Goal: Information Seeking & Learning: Learn about a topic

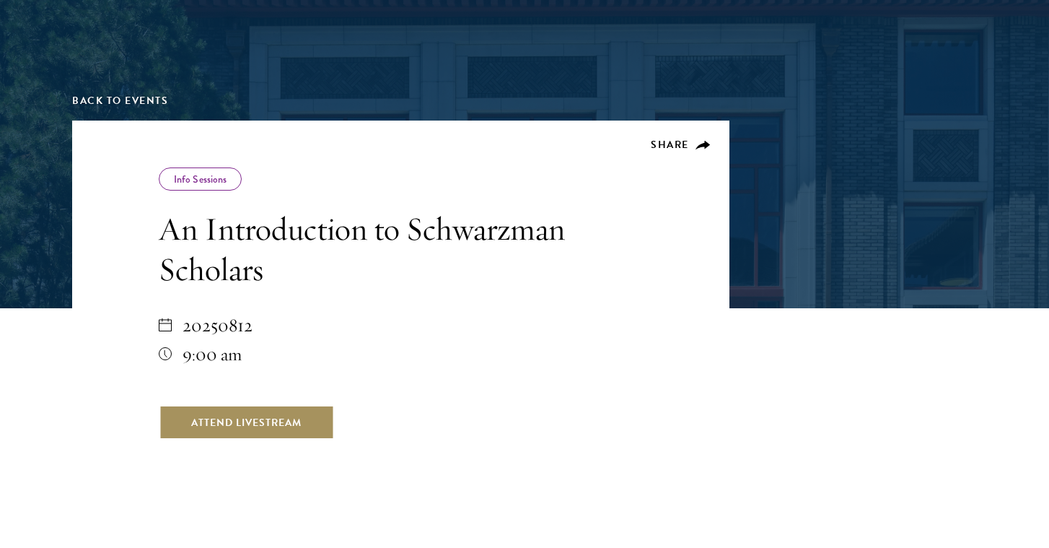
click at [258, 427] on link "Attend Livestream" at bounding box center [246, 422] width 175 height 35
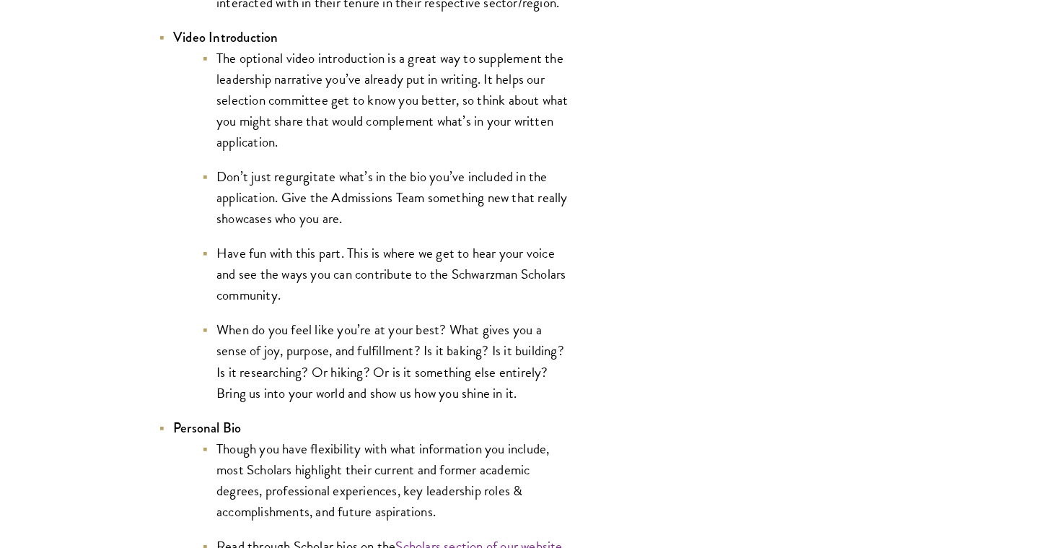
scroll to position [2479, 0]
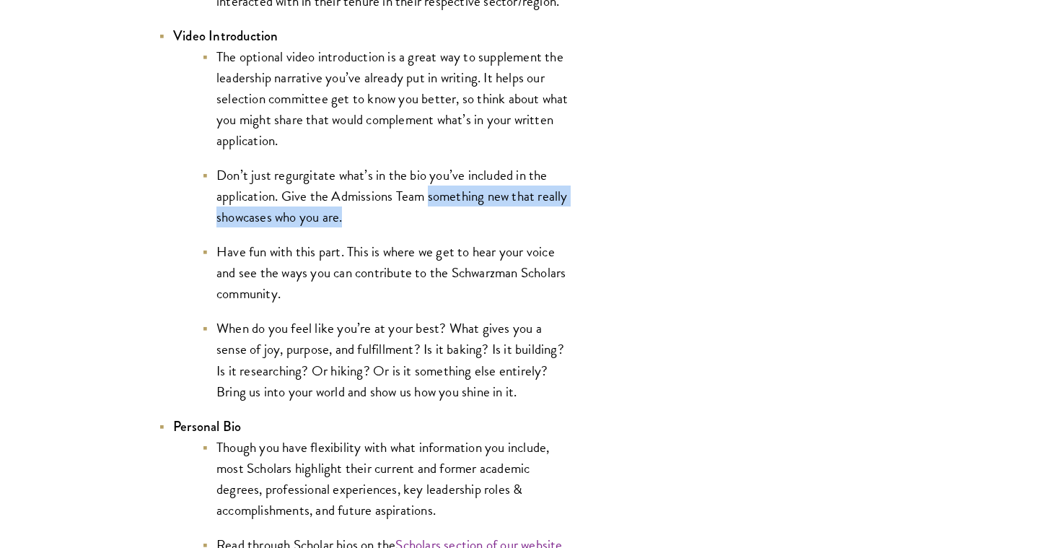
drag, startPoint x: 428, startPoint y: 198, endPoint x: 448, endPoint y: 214, distance: 25.1
click at [448, 214] on li "Don’t just regurgitate what’s in the bio you’ve included in the application. Gi…" at bounding box center [386, 195] width 368 height 63
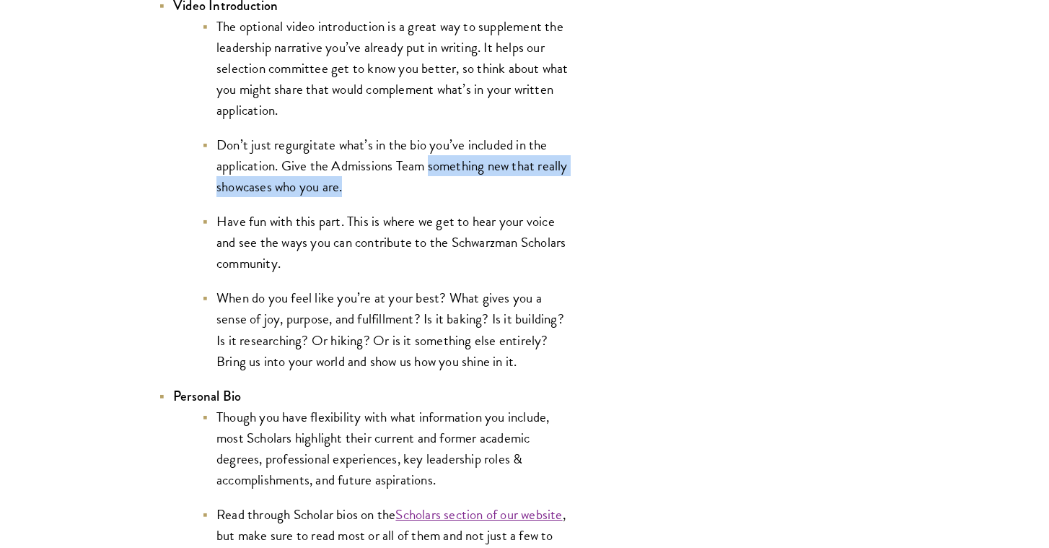
scroll to position [2512, 0]
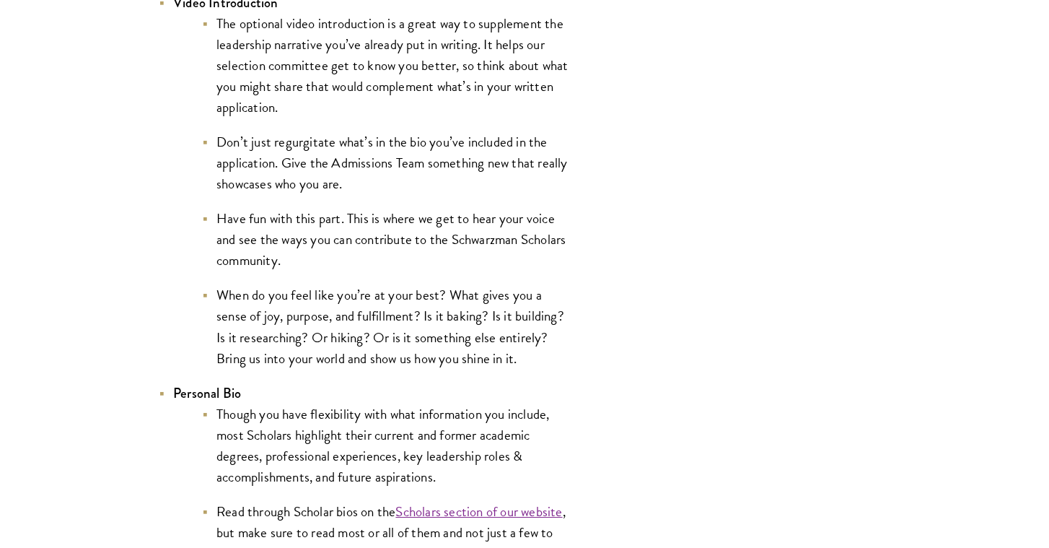
click at [424, 261] on li "Have fun with this part. This is where we get to hear your voice and see the wa…" at bounding box center [386, 239] width 368 height 63
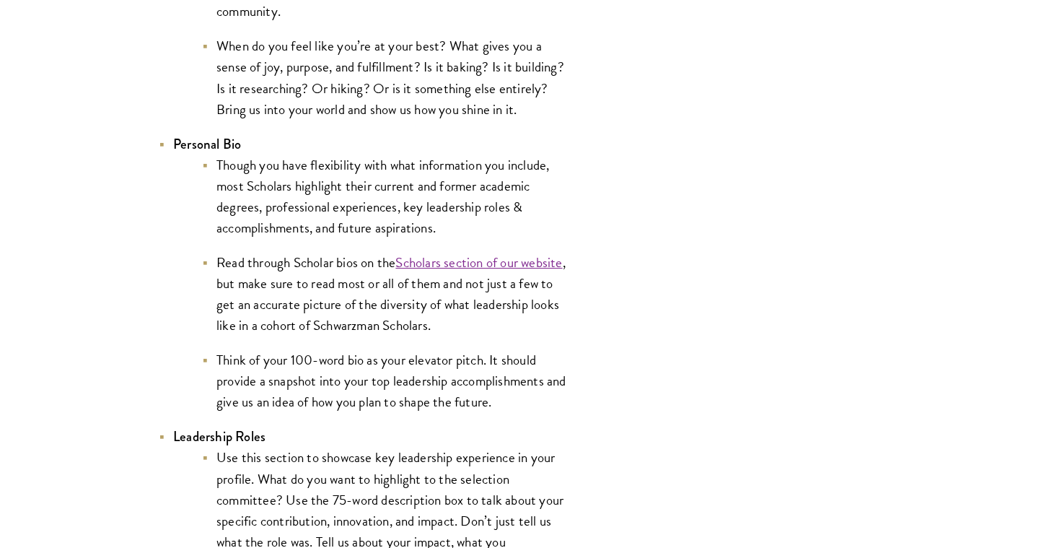
scroll to position [2777, 0]
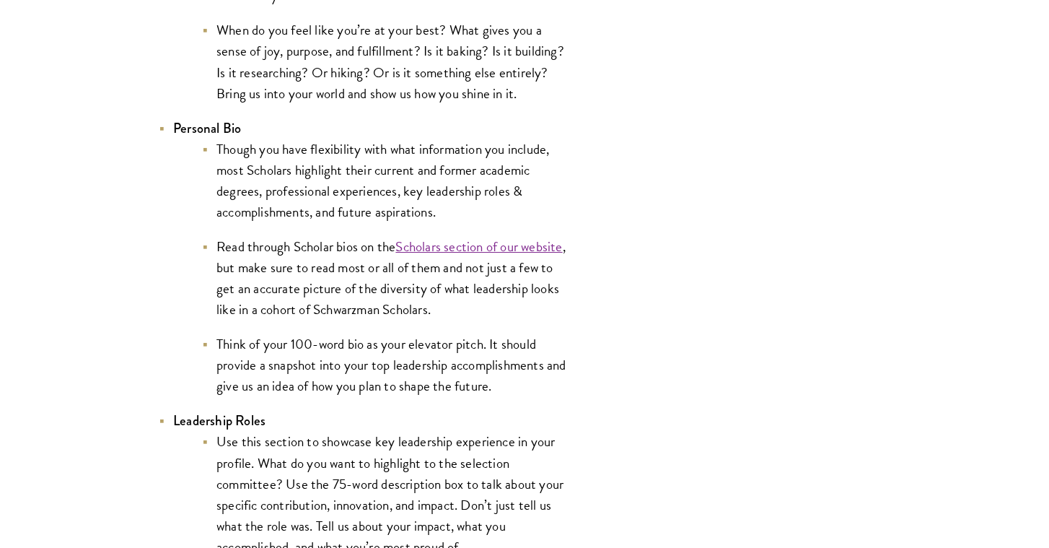
click at [548, 135] on li "Personal Bio Though you have flexibility with what information you include, mos…" at bounding box center [364, 257] width 411 height 279
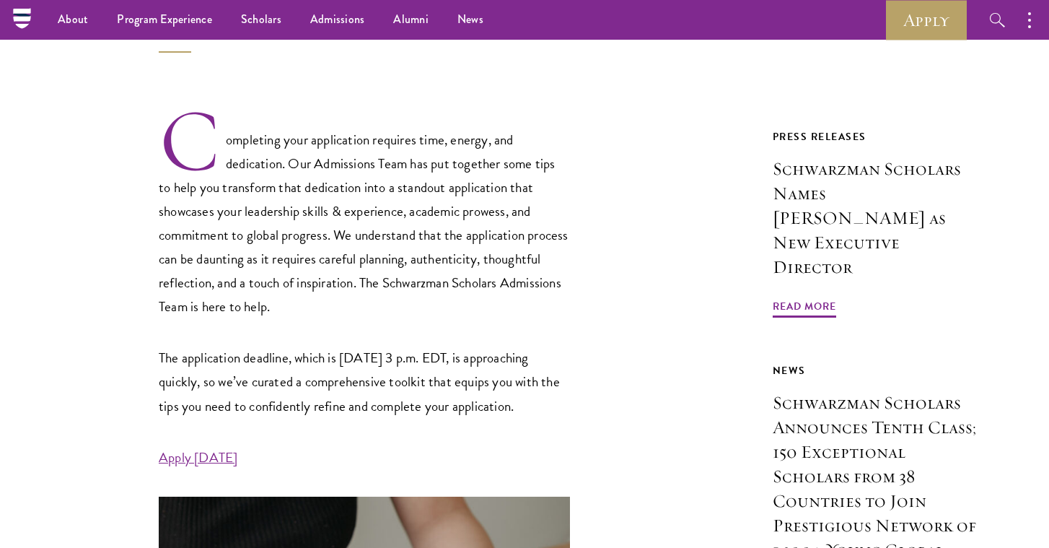
scroll to position [369, 0]
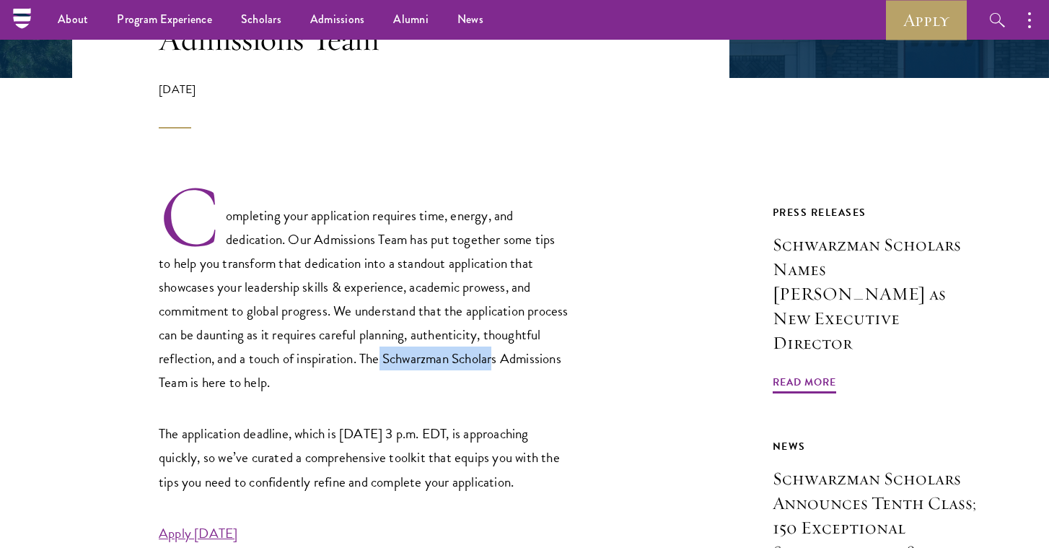
drag, startPoint x: 448, startPoint y: 360, endPoint x: 573, endPoint y: 359, distance: 125.5
copy p "Schwarzman Scholar"
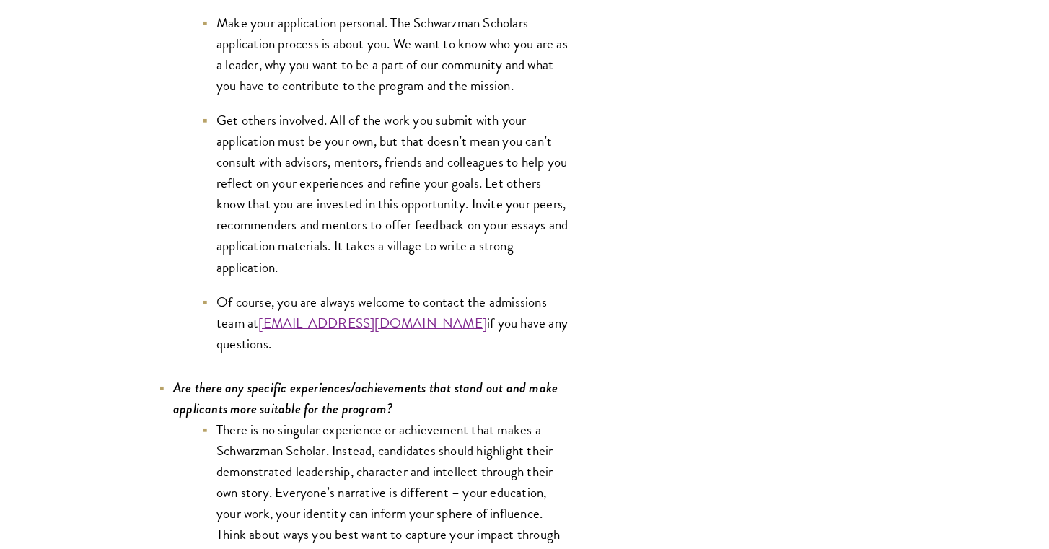
scroll to position [6022, 0]
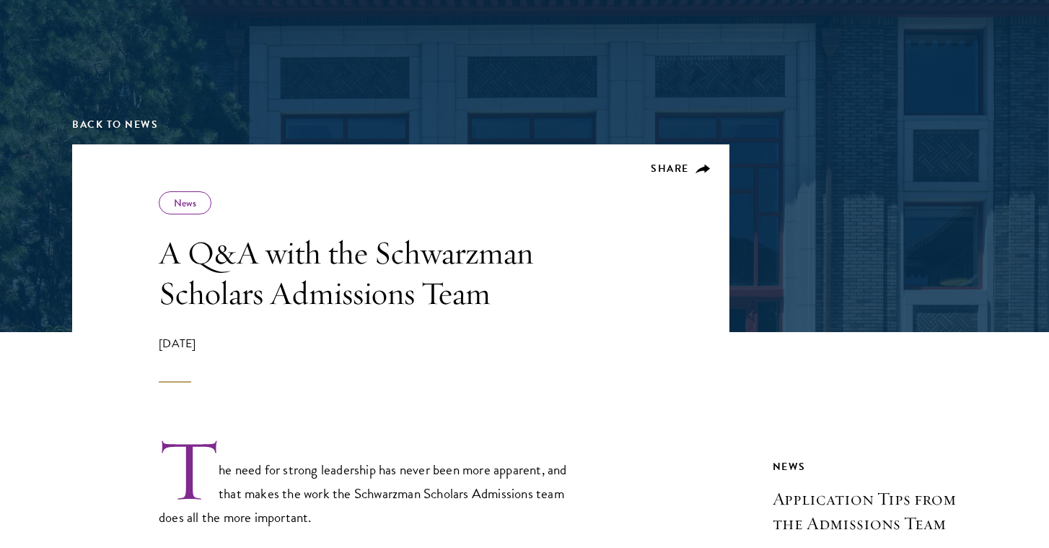
scroll to position [146, 0]
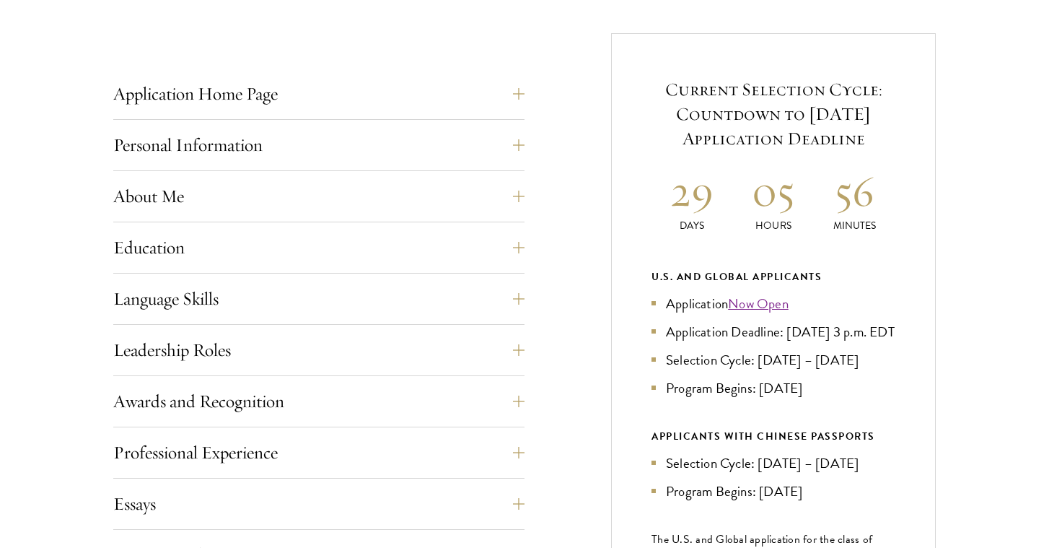
scroll to position [548, 0]
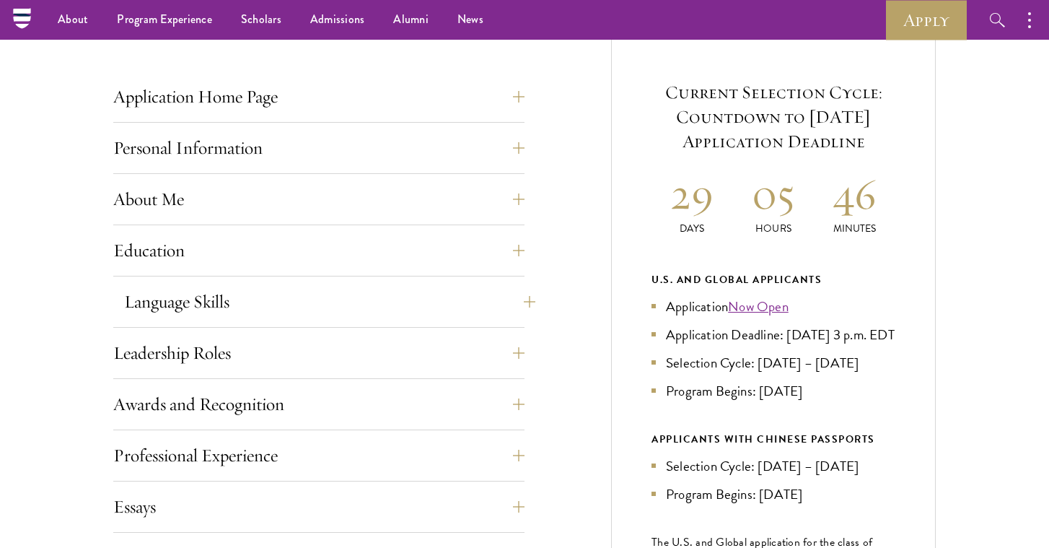
click at [503, 296] on button "Language Skills" at bounding box center [329, 301] width 411 height 35
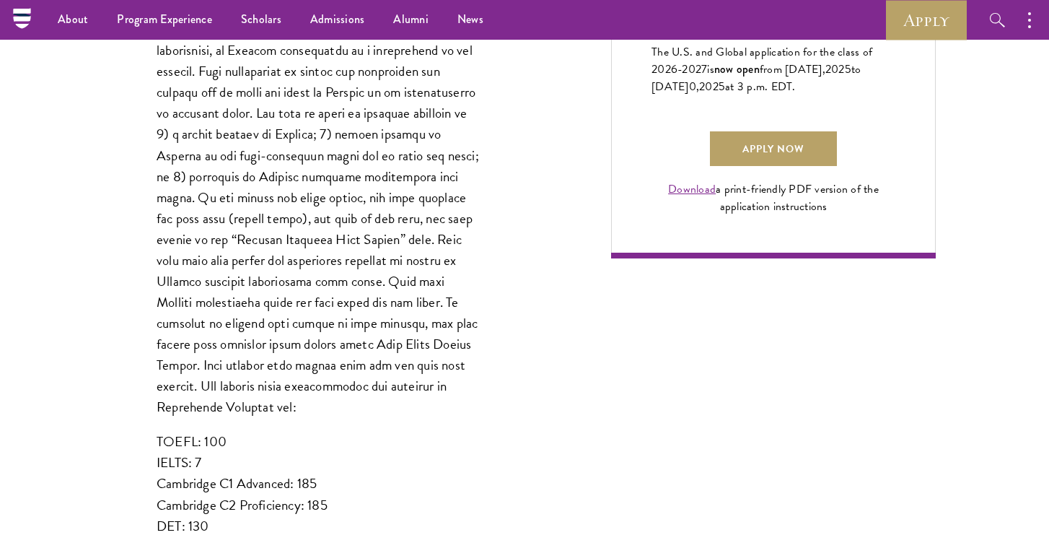
scroll to position [1036, 0]
click at [698, 199] on link "Download" at bounding box center [692, 190] width 48 height 17
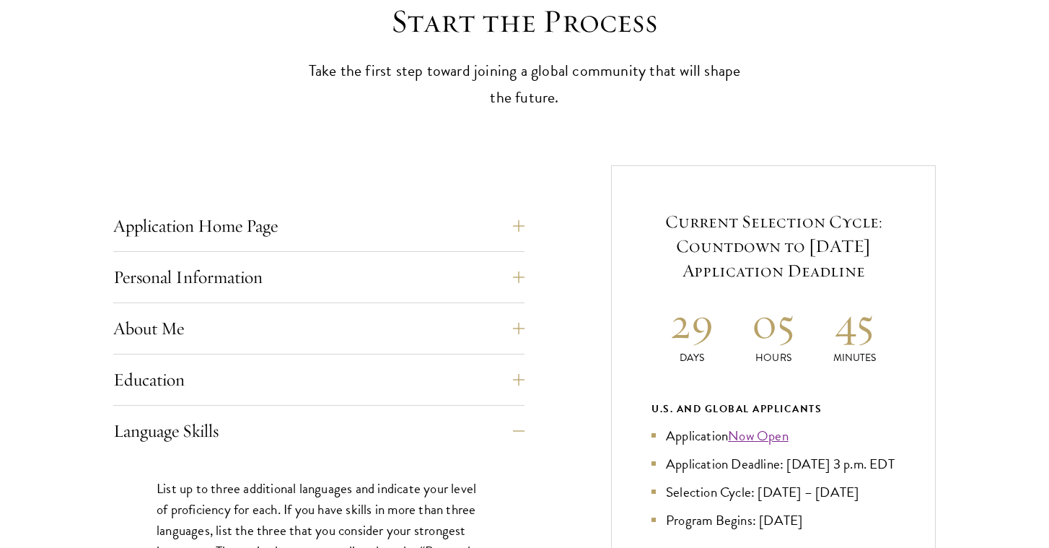
scroll to position [419, 0]
click at [511, 227] on button "Application Home Page" at bounding box center [329, 225] width 411 height 35
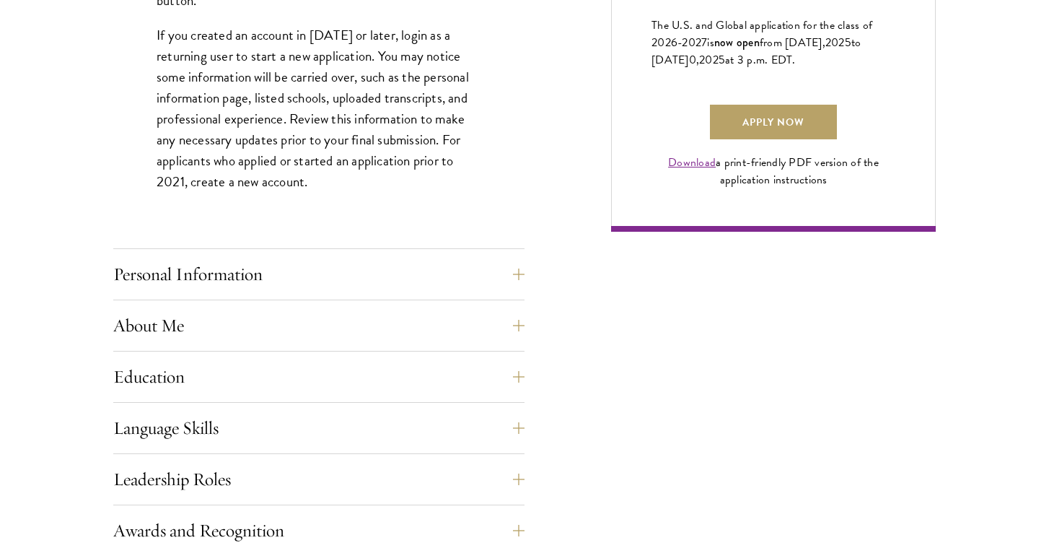
scroll to position [1076, 0]
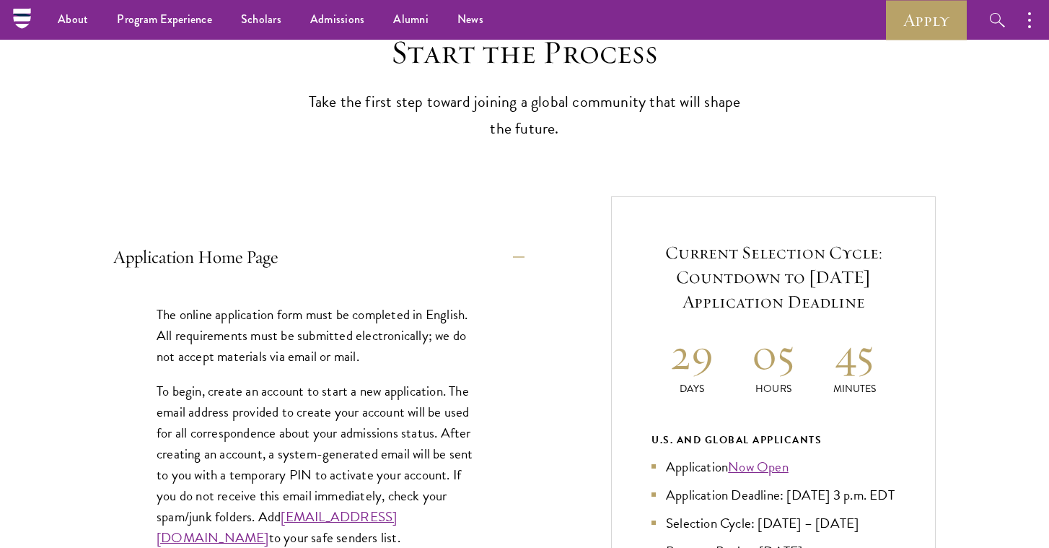
click at [514, 245] on button "Application Home Page" at bounding box center [318, 256] width 411 height 35
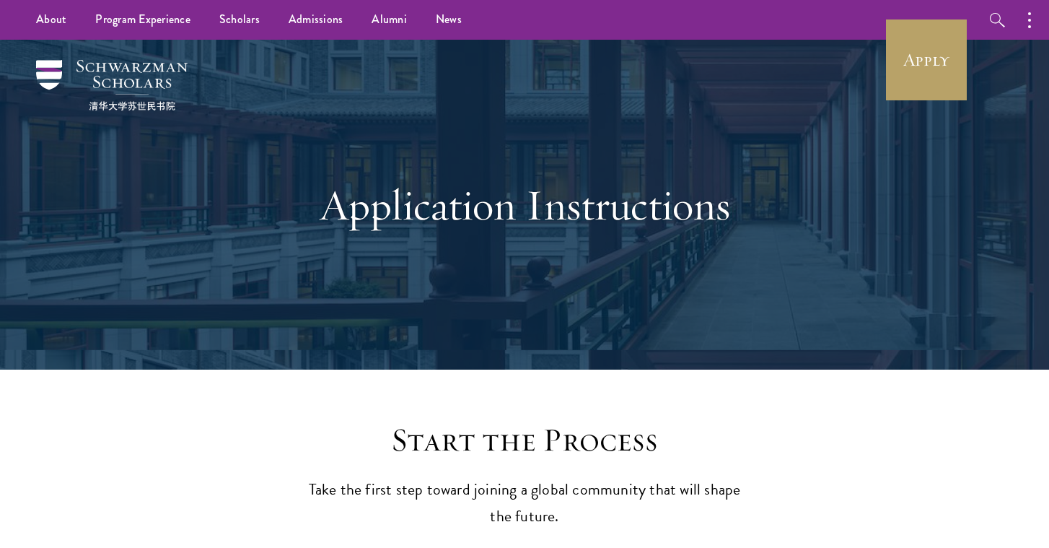
scroll to position [0, 0]
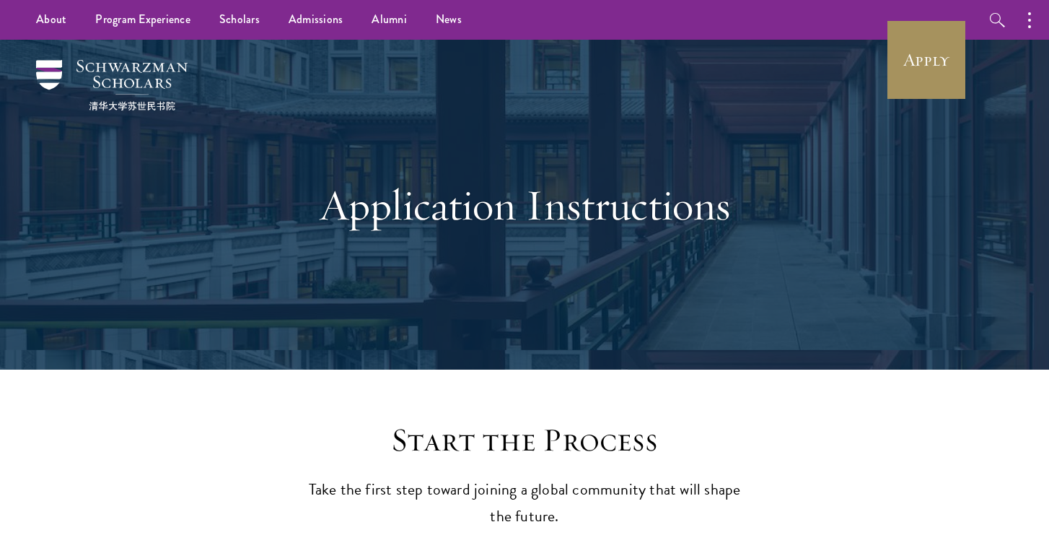
click at [946, 42] on link "Apply" at bounding box center [926, 59] width 81 height 81
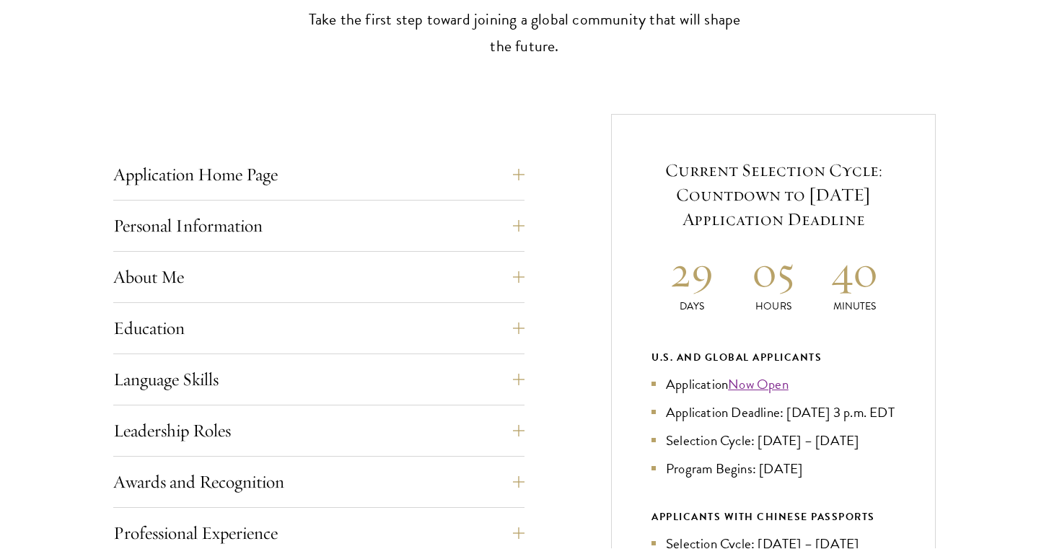
scroll to position [480, 0]
